Goal: Find specific page/section: Find specific page/section

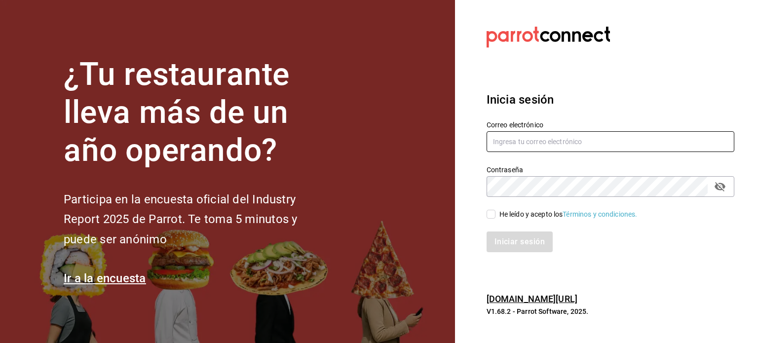
type input "[EMAIL_ADDRESS][DOMAIN_NAME]"
click at [492, 213] on input "He leído y acepto los Términos y condiciones." at bounding box center [491, 214] width 9 height 9
checkbox input "true"
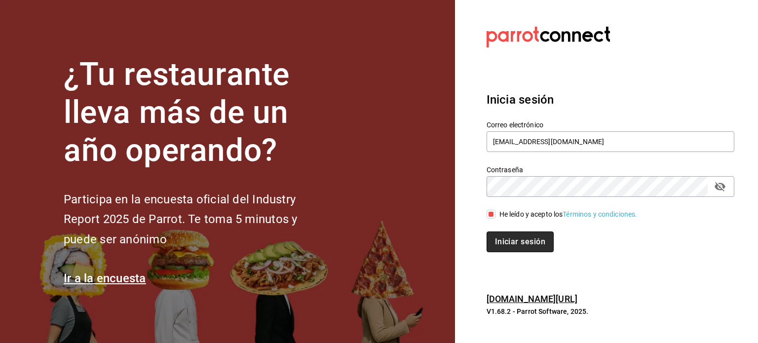
click at [502, 246] on button "Iniciar sesión" at bounding box center [520, 242] width 67 height 21
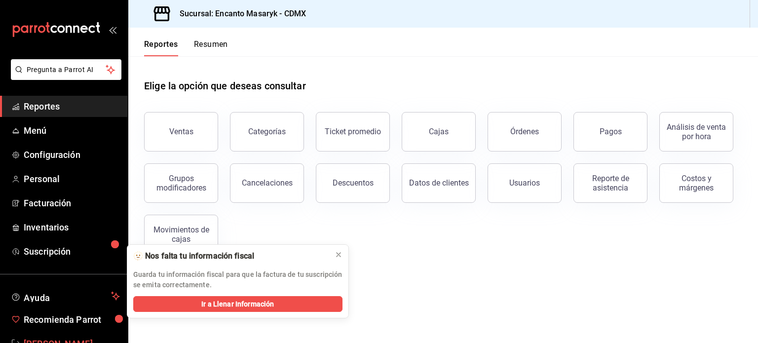
scroll to position [29, 0]
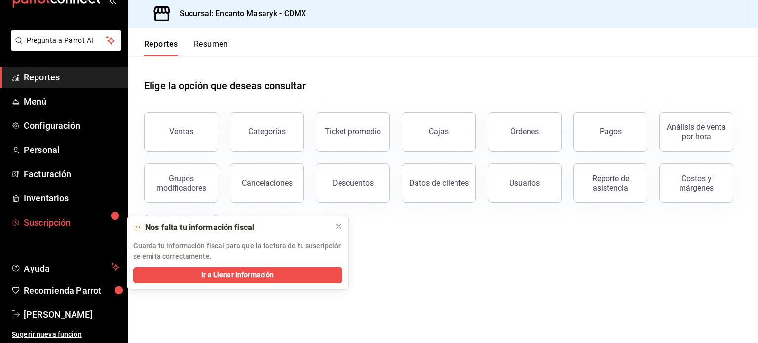
click at [46, 227] on span "Suscripción" at bounding box center [72, 222] width 96 height 13
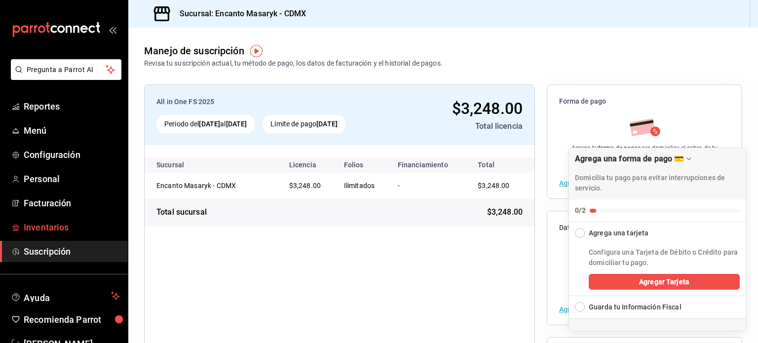
click at [43, 225] on span "Inventarios" at bounding box center [72, 227] width 96 height 13
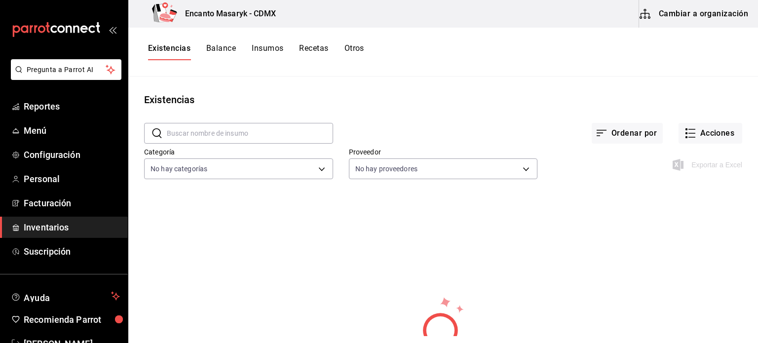
click at [41, 226] on span "Inventarios" at bounding box center [72, 227] width 96 height 13
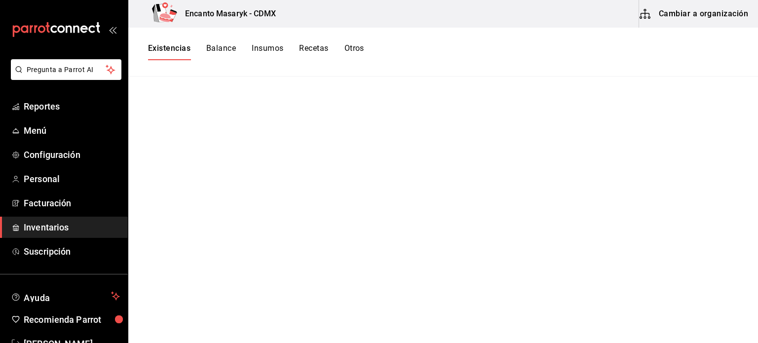
click at [446, 274] on main at bounding box center [443, 207] width 630 height 260
click at [46, 230] on span "Inventarios" at bounding box center [72, 227] width 96 height 13
click at [223, 49] on button "Balance" at bounding box center [221, 51] width 30 height 17
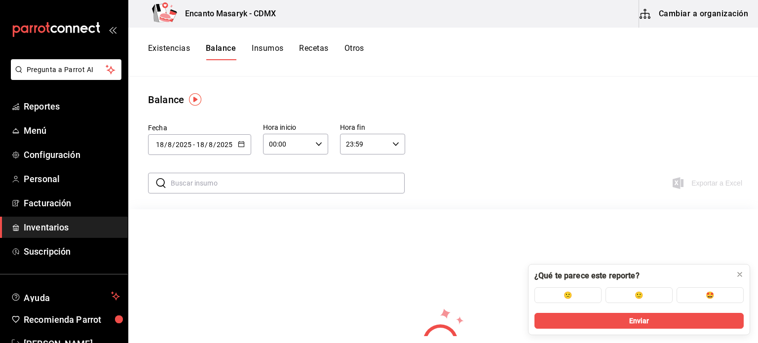
click at [682, 15] on button "Cambiar a organización" at bounding box center [694, 14] width 111 height 28
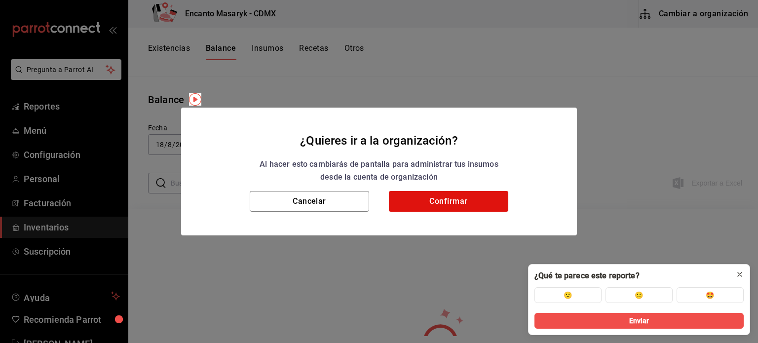
click at [739, 274] on icon at bounding box center [740, 274] width 8 height 8
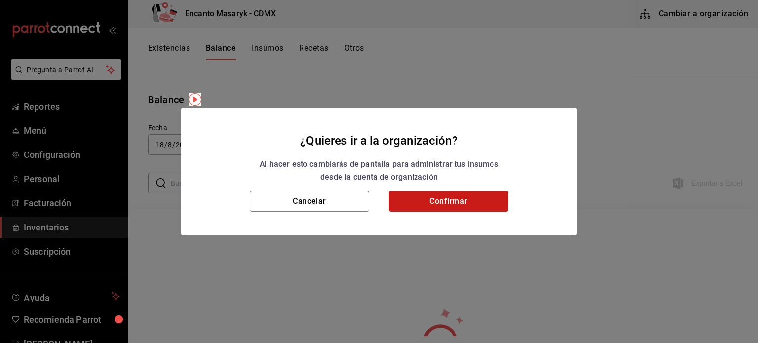
click at [471, 199] on button "Confirmar" at bounding box center [448, 201] width 119 height 21
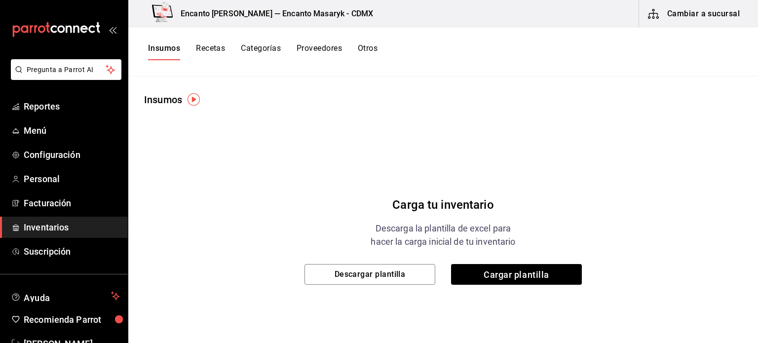
click at [203, 47] on button "Recetas" at bounding box center [210, 51] width 29 height 17
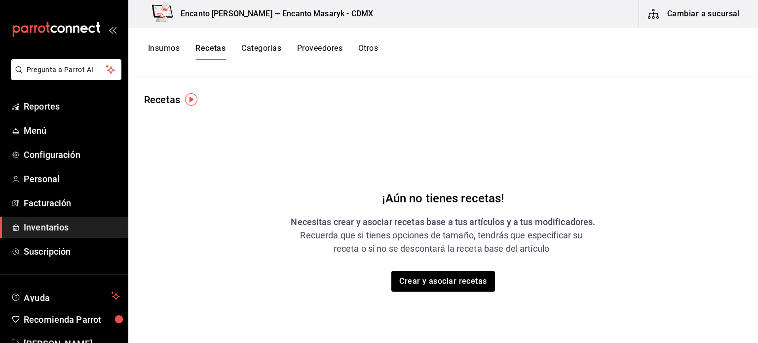
click at [210, 49] on button "Recetas" at bounding box center [210, 51] width 30 height 17
click at [263, 50] on button "Categorías" at bounding box center [261, 51] width 40 height 17
